Goal: Task Accomplishment & Management: Use online tool/utility

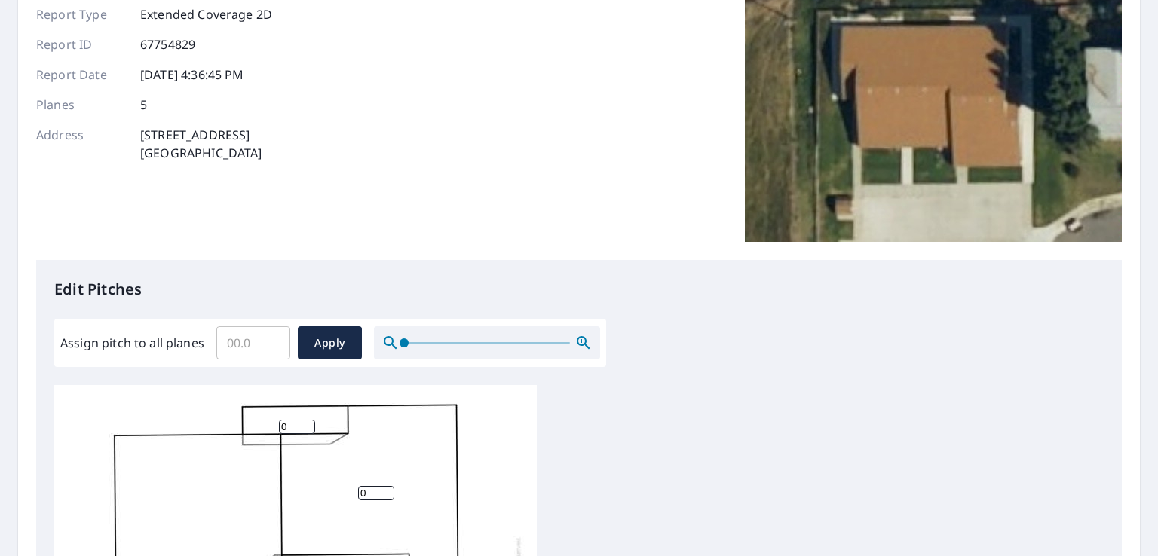
scroll to position [145, 0]
click at [247, 341] on input "Assign pitch to all planes" at bounding box center [253, 343] width 74 height 42
type input "5"
click at [343, 345] on span "Apply" at bounding box center [330, 343] width 40 height 19
type input "5"
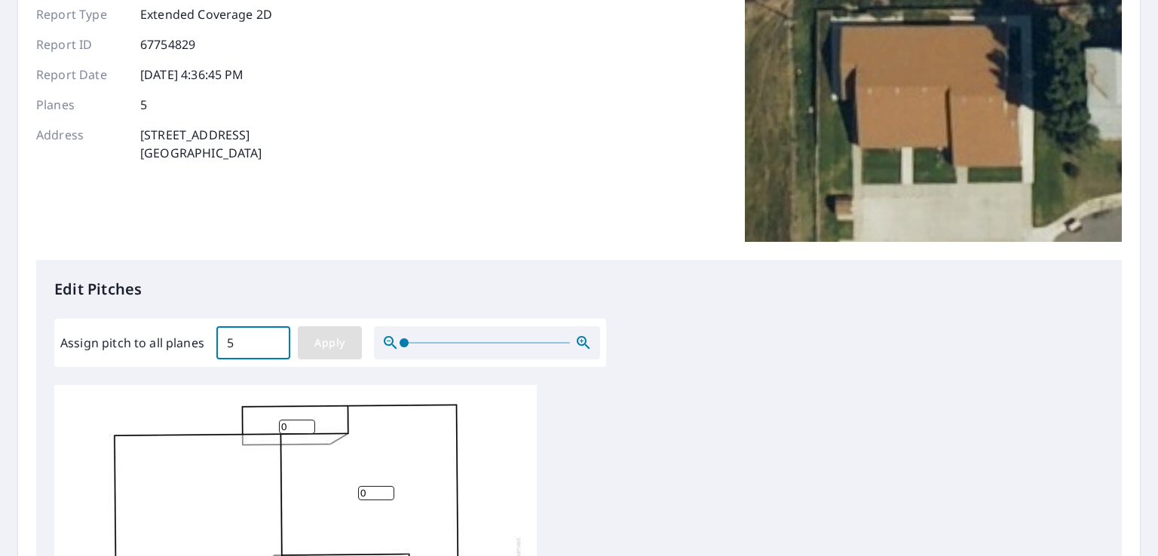
type input "5"
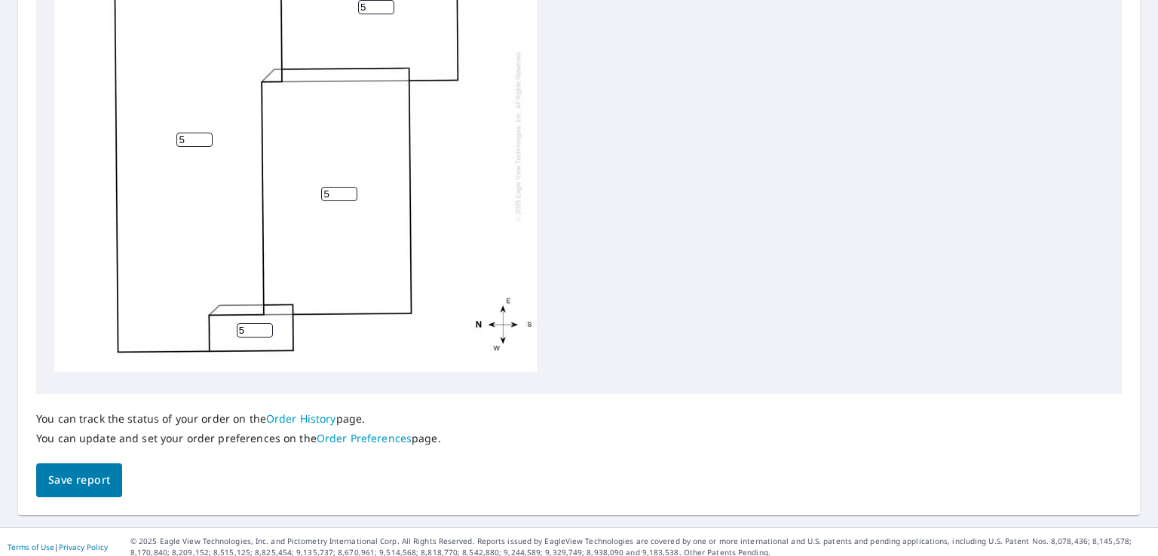
scroll to position [636, 0]
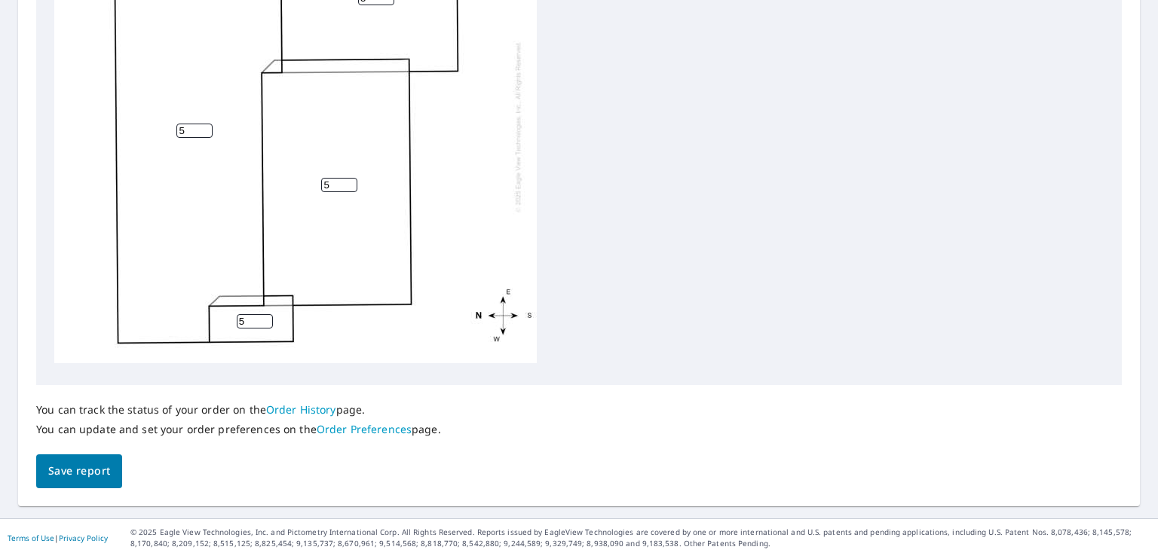
click at [90, 482] on button "Save report" at bounding box center [79, 471] width 86 height 34
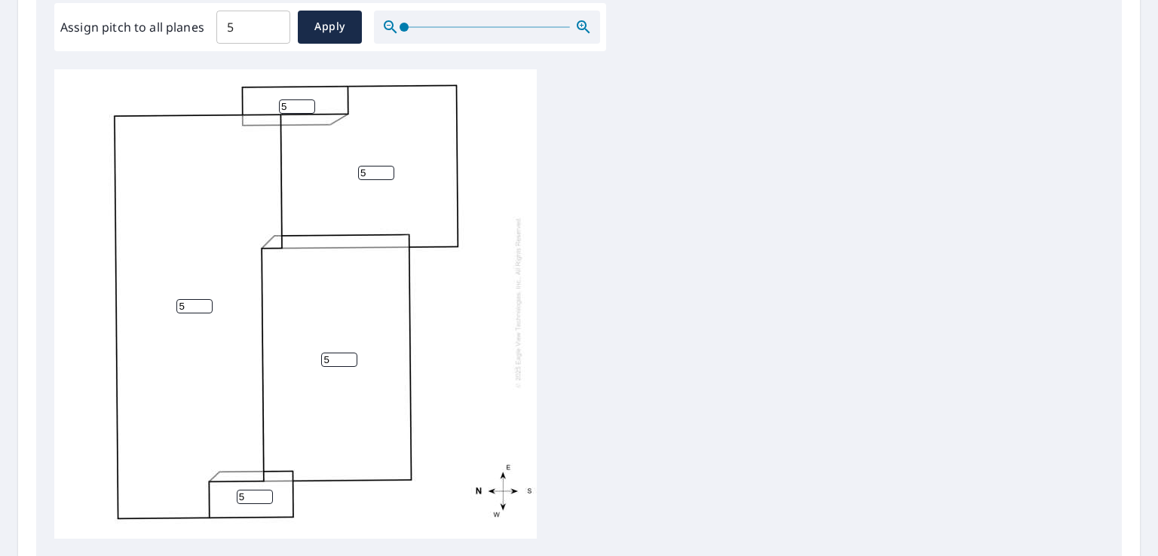
scroll to position [691, 0]
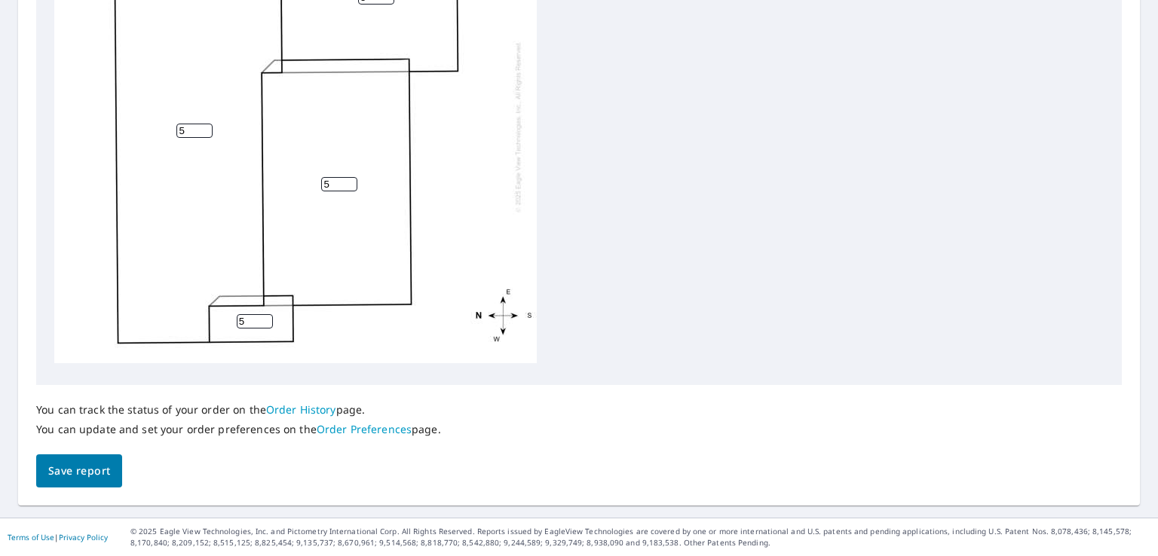
click at [83, 480] on button "Save report" at bounding box center [79, 471] width 86 height 34
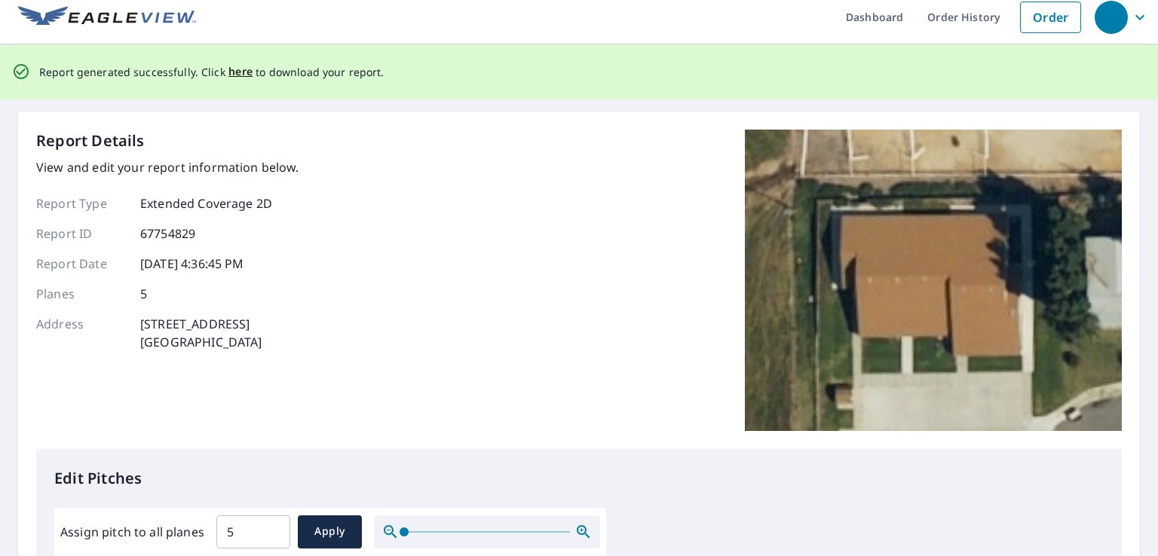
scroll to position [0, 0]
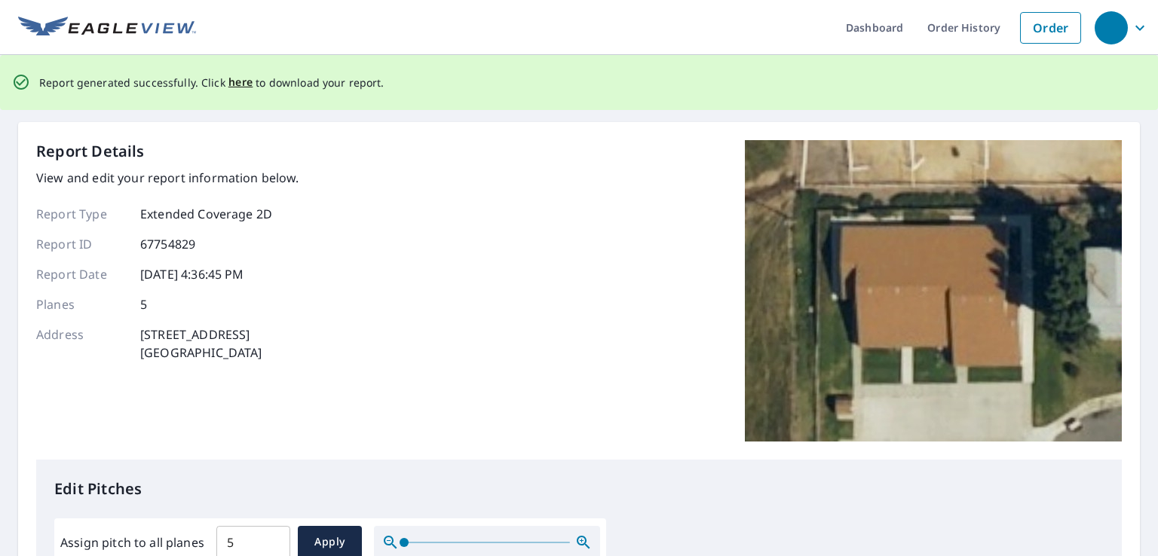
click at [579, 489] on p "Edit Pitches" at bounding box center [578, 489] width 1049 height 23
click at [228, 84] on span "here" at bounding box center [240, 82] width 25 height 19
